Goal: Transaction & Acquisition: Purchase product/service

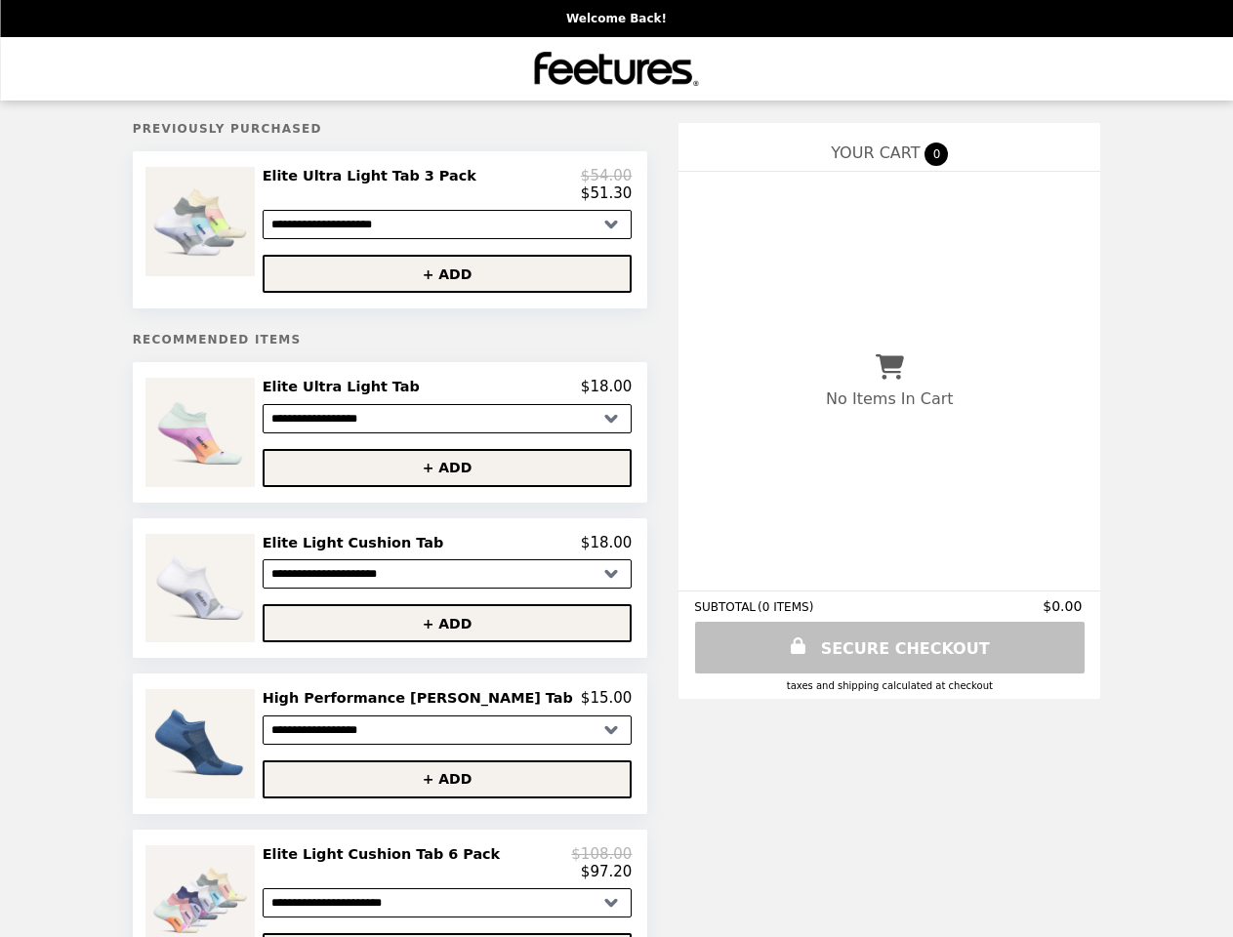
click at [250, 233] on img at bounding box center [203, 221] width 114 height 109
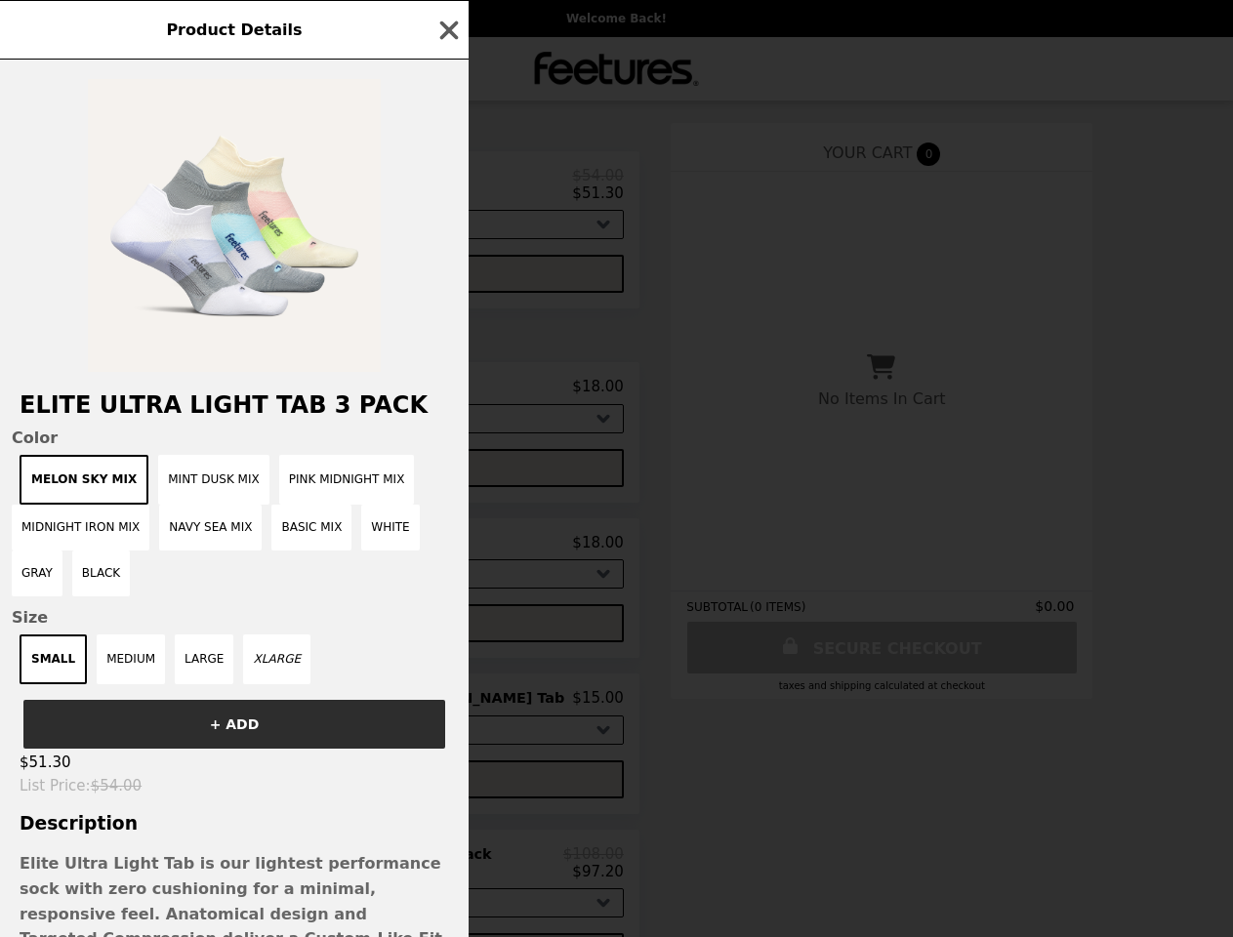
click at [447, 188] on div "Product Details Elite Ultra Light Tab 3 Pack Color Melon Sky Mix Mint Dusk Mix …" at bounding box center [616, 468] width 1233 height 937
click at [447, 279] on div at bounding box center [234, 216] width 469 height 312
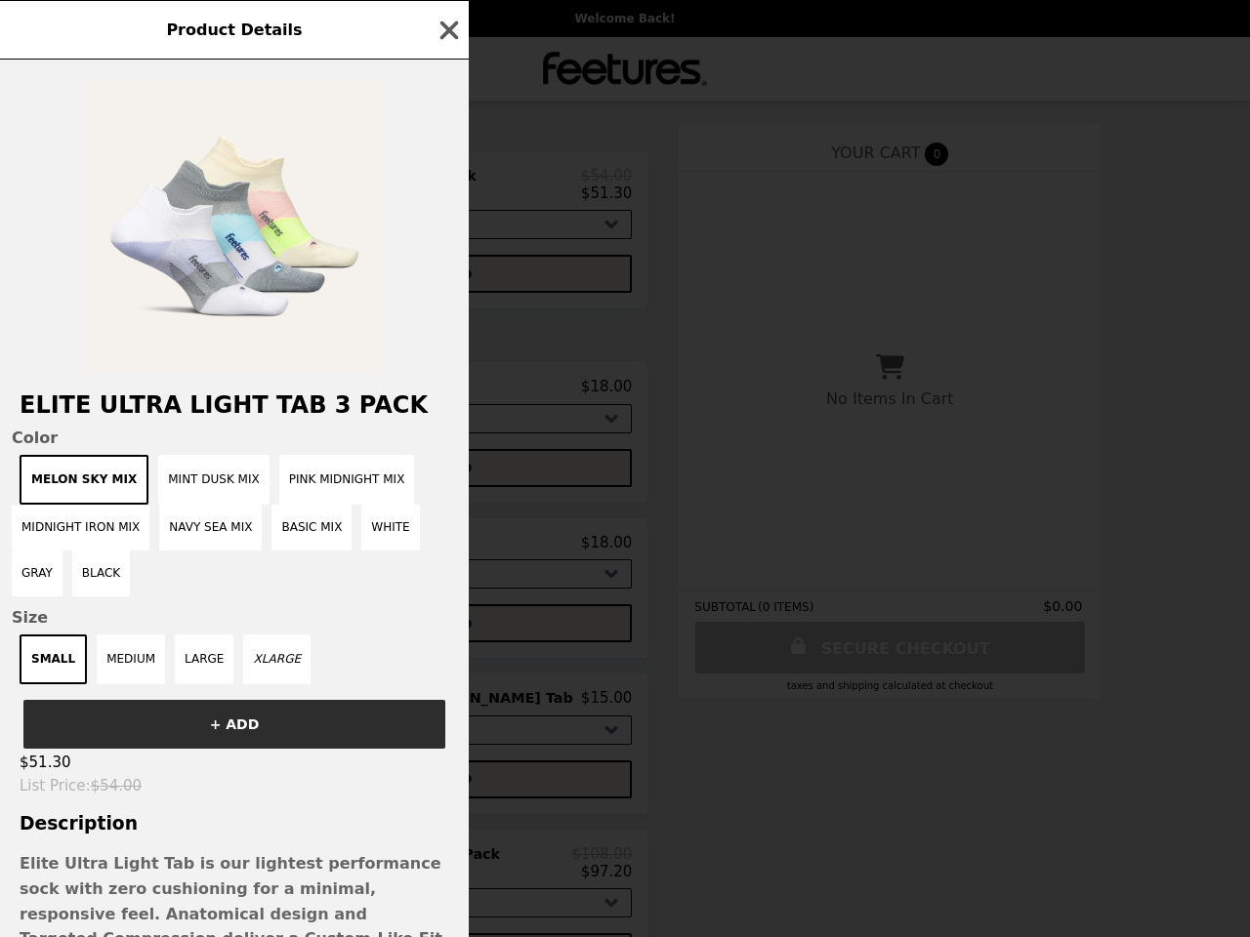
click at [250, 440] on span "Color" at bounding box center [234, 438] width 445 height 19
click at [447, 395] on div "Product Details Elite Ultra Light Tab 3 Pack Color Melon Sky Mix Mint Dusk Mix …" at bounding box center [625, 468] width 1250 height 937
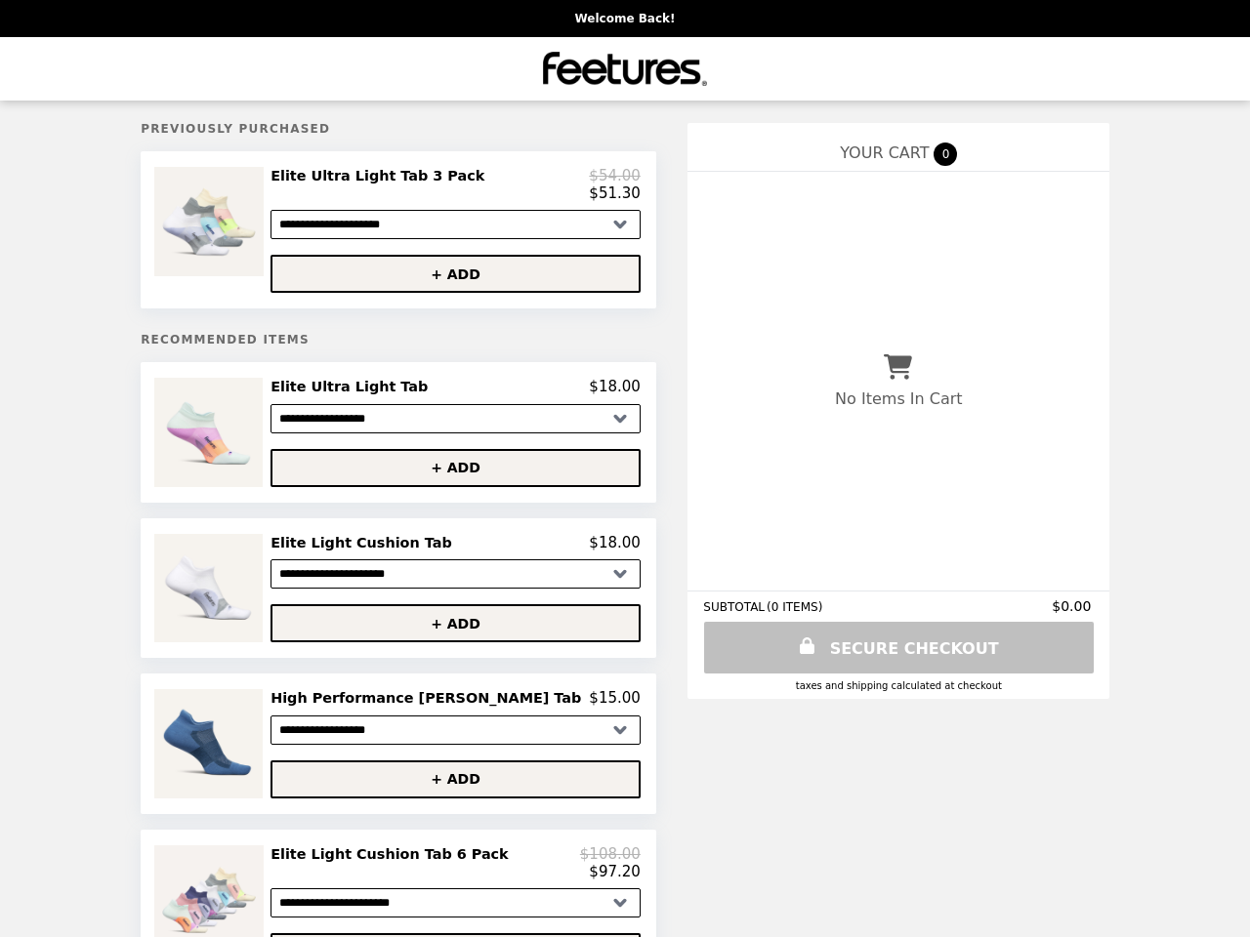
click at [447, 477] on button "+ ADD" at bounding box center [455, 468] width 370 height 38
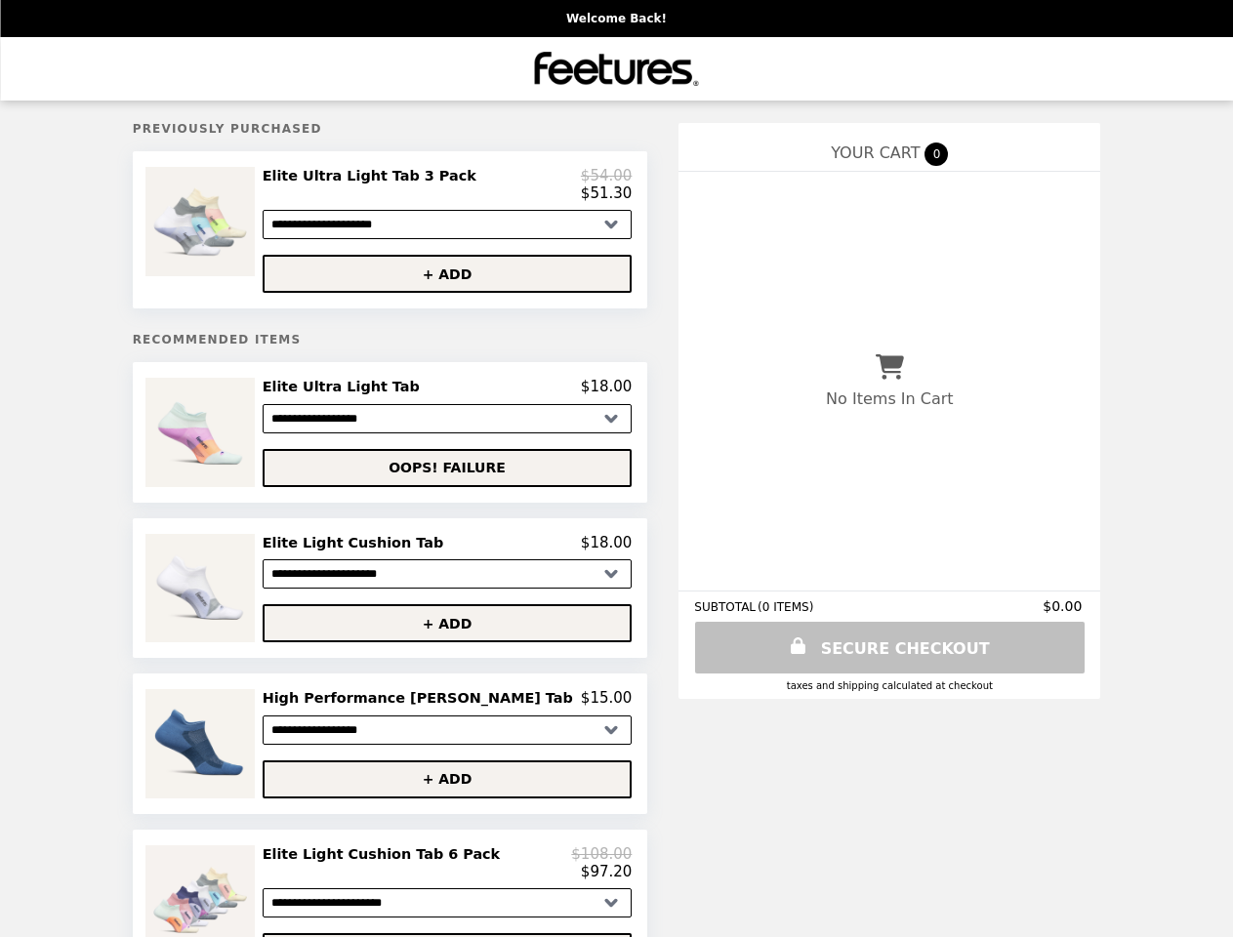
click at [250, 598] on img at bounding box center [202, 588] width 113 height 108
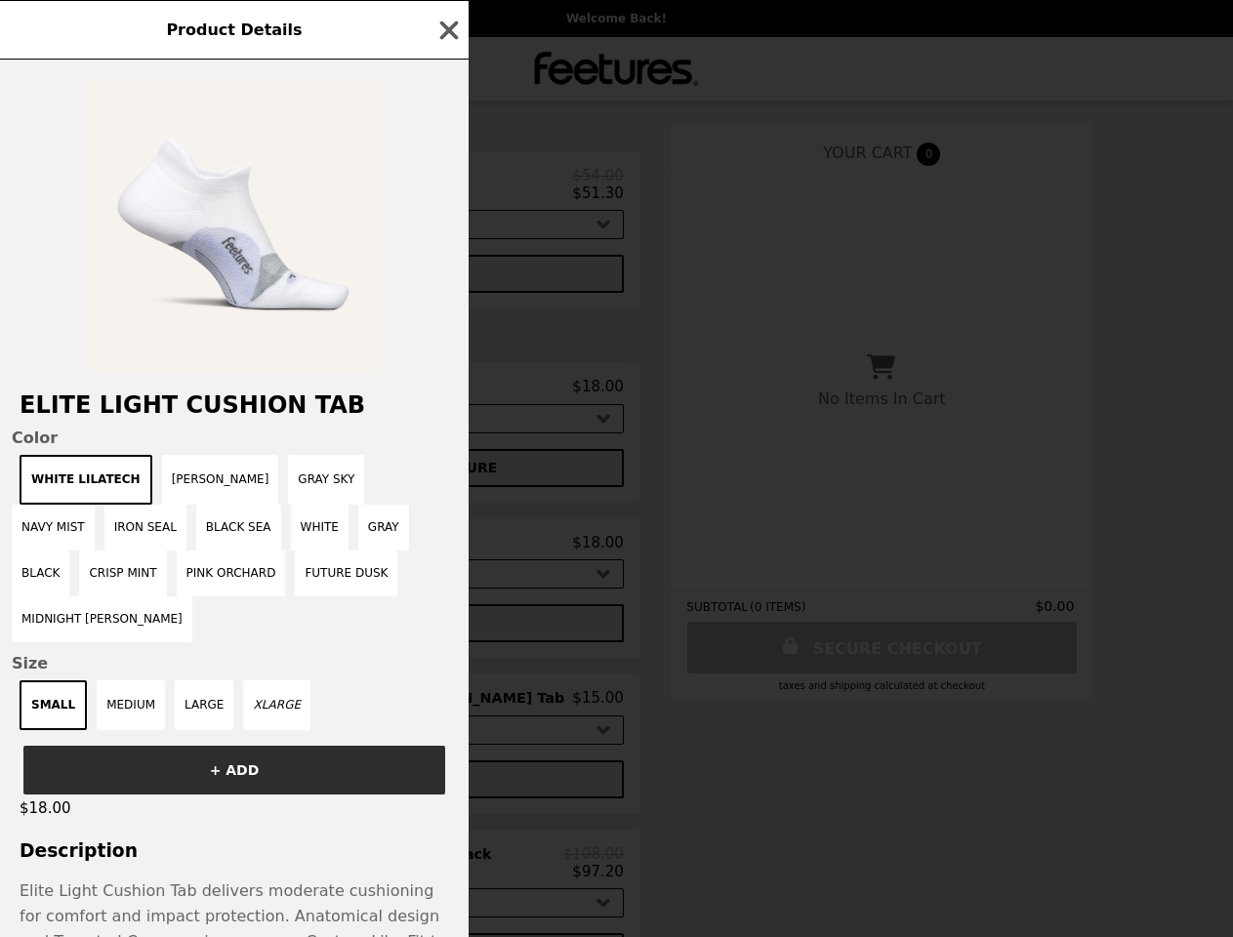
click at [447, 553] on div "Product Details Elite Light Cushion Tab Color White Lilatech [PERSON_NAME] Melo…" at bounding box center [616, 468] width 1233 height 937
click at [447, 654] on div "Size SMALL MEDIUM LARGE XLARGE" at bounding box center [234, 692] width 445 height 76
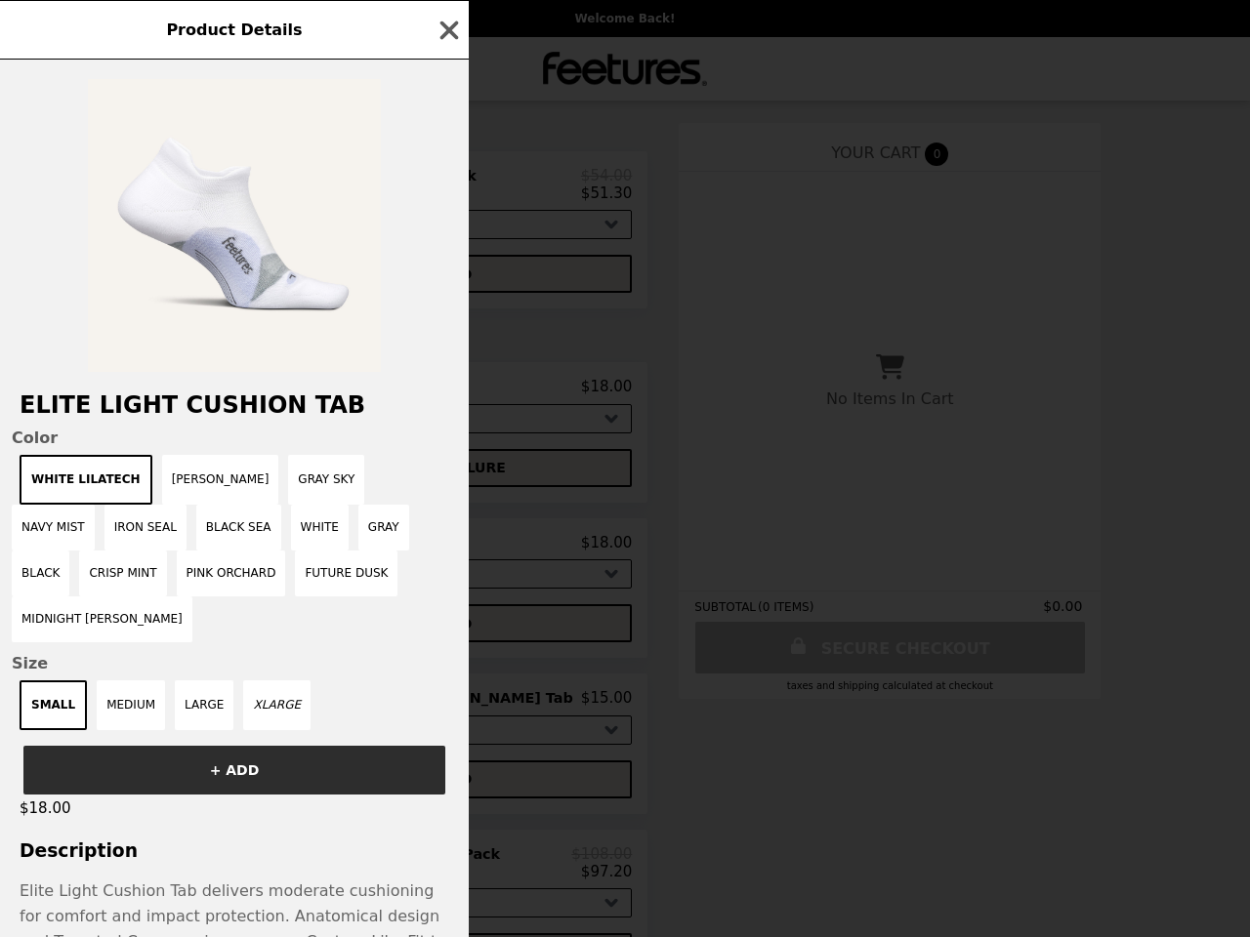
click at [250, 755] on button "+ ADD" at bounding box center [234, 770] width 422 height 49
